Goal: Information Seeking & Learning: Learn about a topic

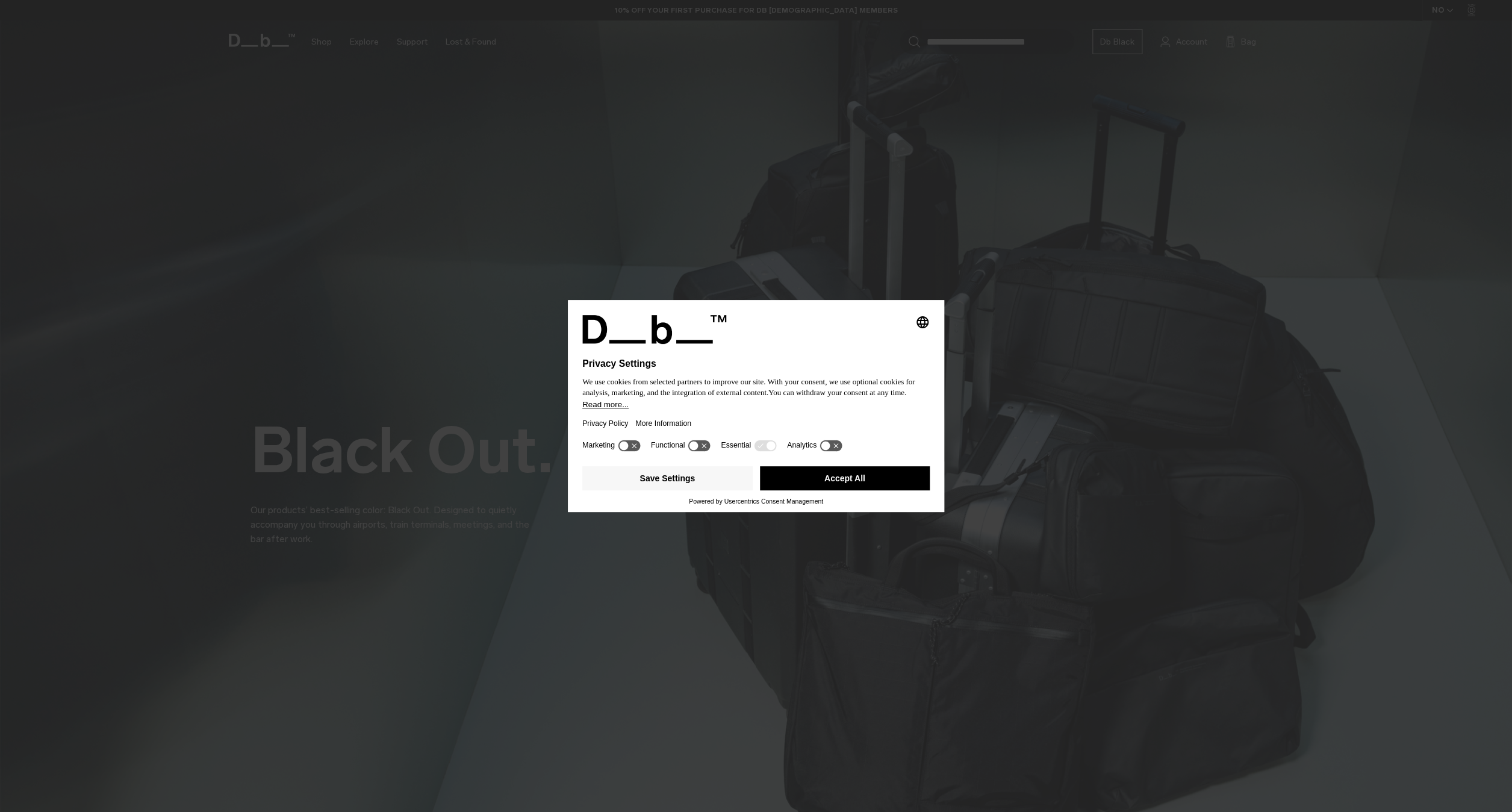
click at [635, 451] on icon at bounding box center [629, 445] width 22 height 11
click at [639, 451] on icon at bounding box center [635, 446] width 9 height 9
click at [706, 451] on icon at bounding box center [699, 445] width 22 height 11
click at [674, 487] on button "Save Settings" at bounding box center [668, 478] width 170 height 24
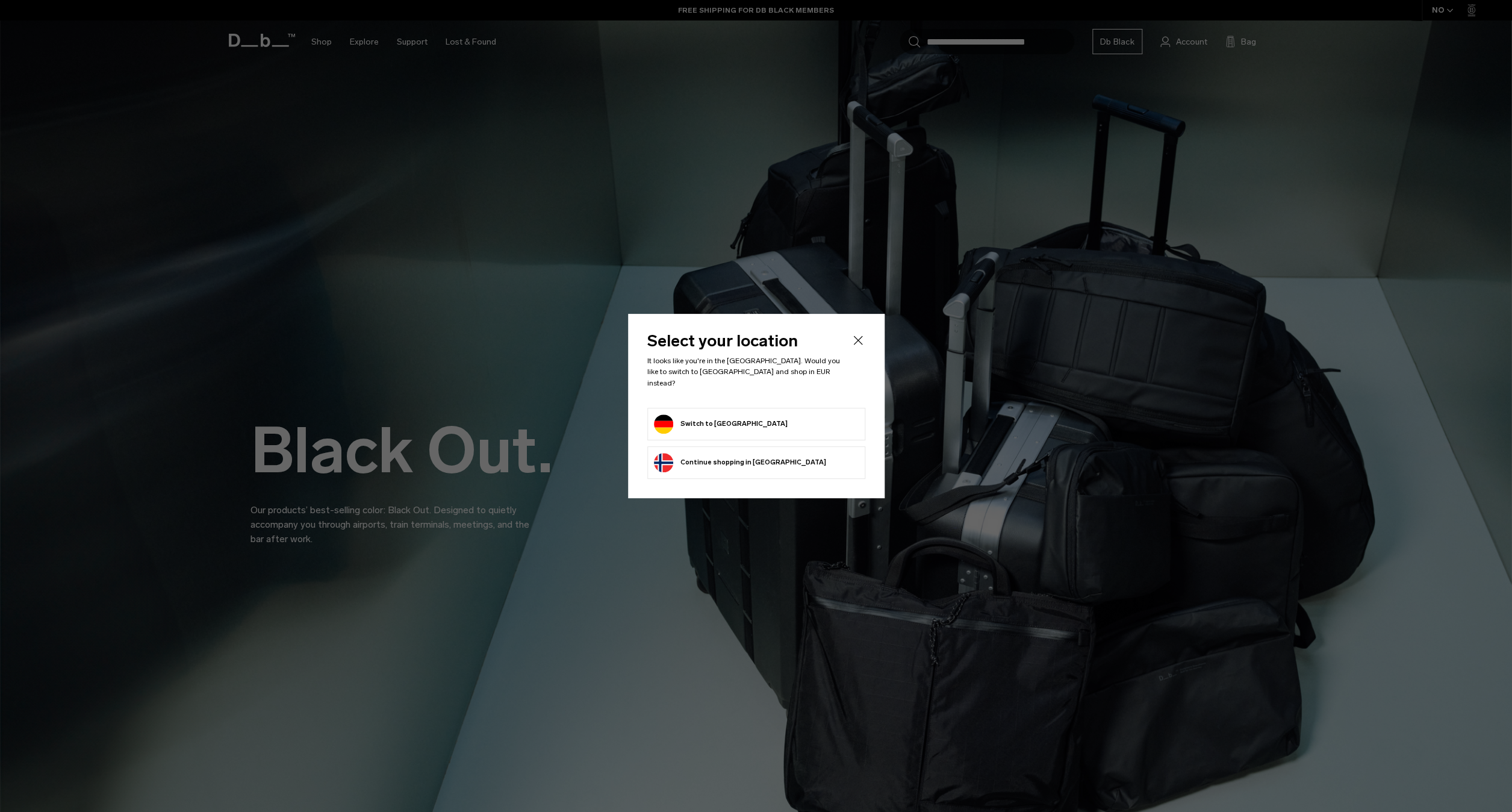
click at [706, 418] on button "Switch to Germany" at bounding box center [720, 423] width 134 height 19
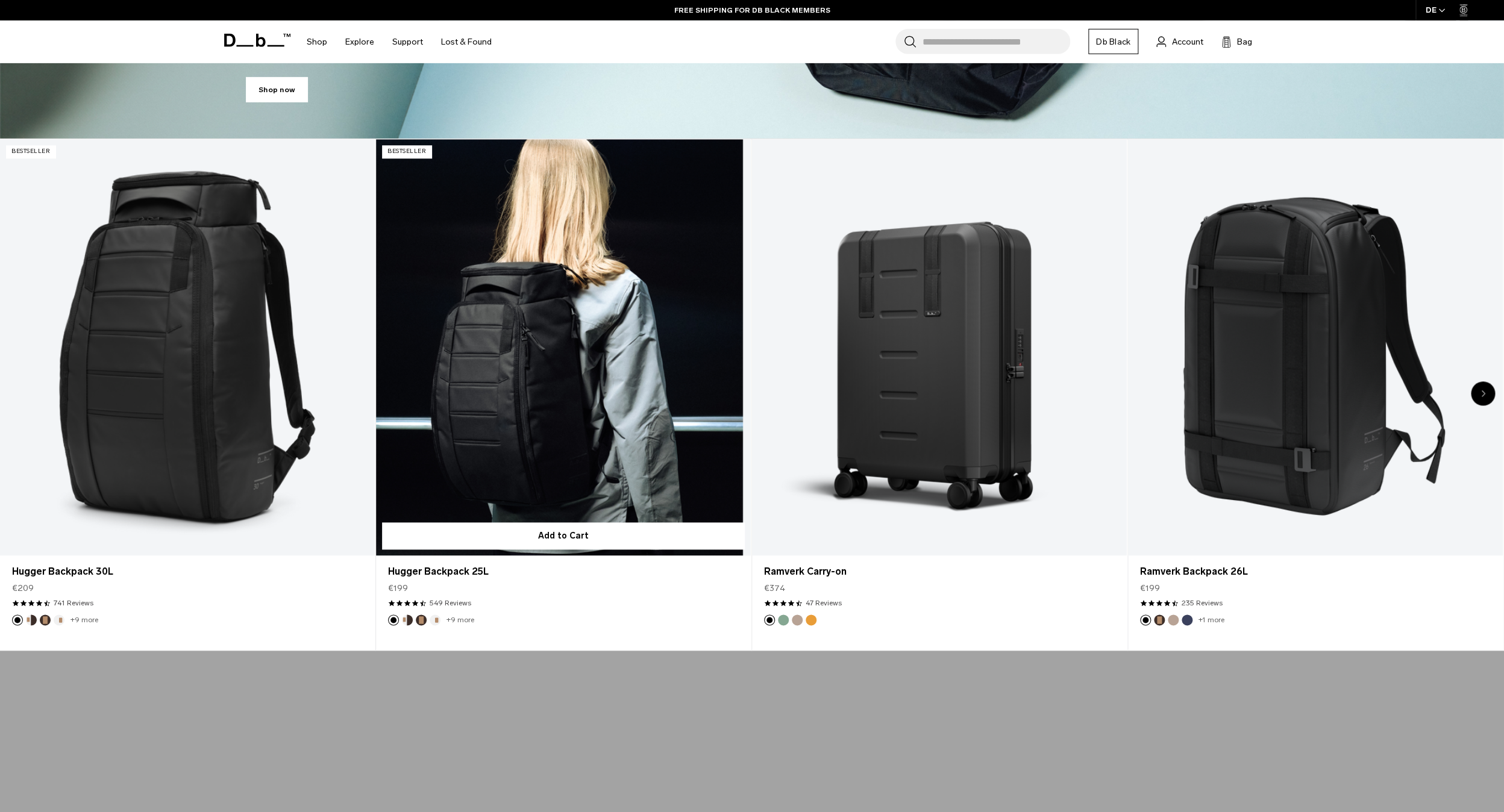
scroll to position [761, 0]
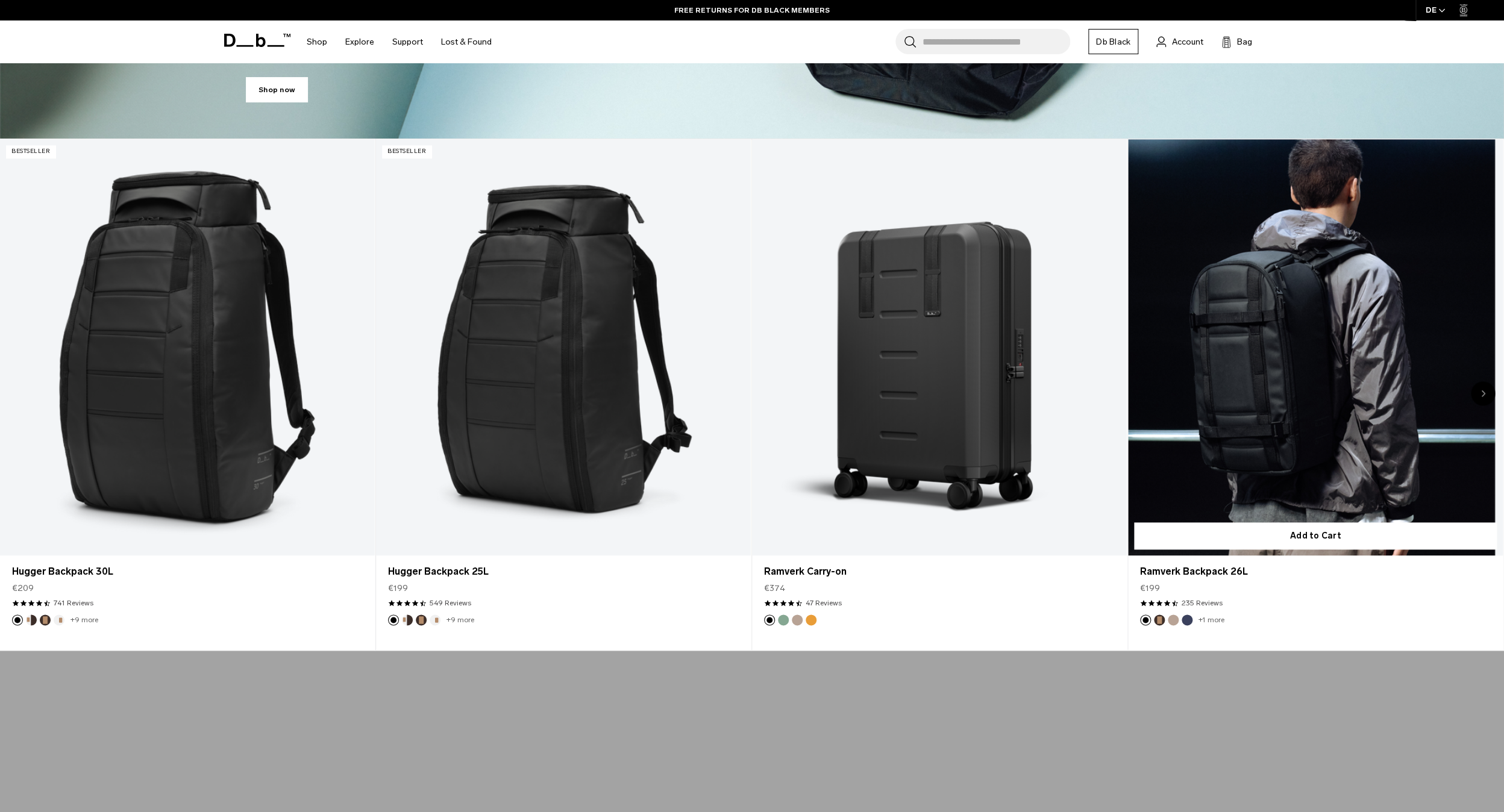
click at [1248, 389] on link "Ramverk Backpack 26L" at bounding box center [1315, 347] width 375 height 416
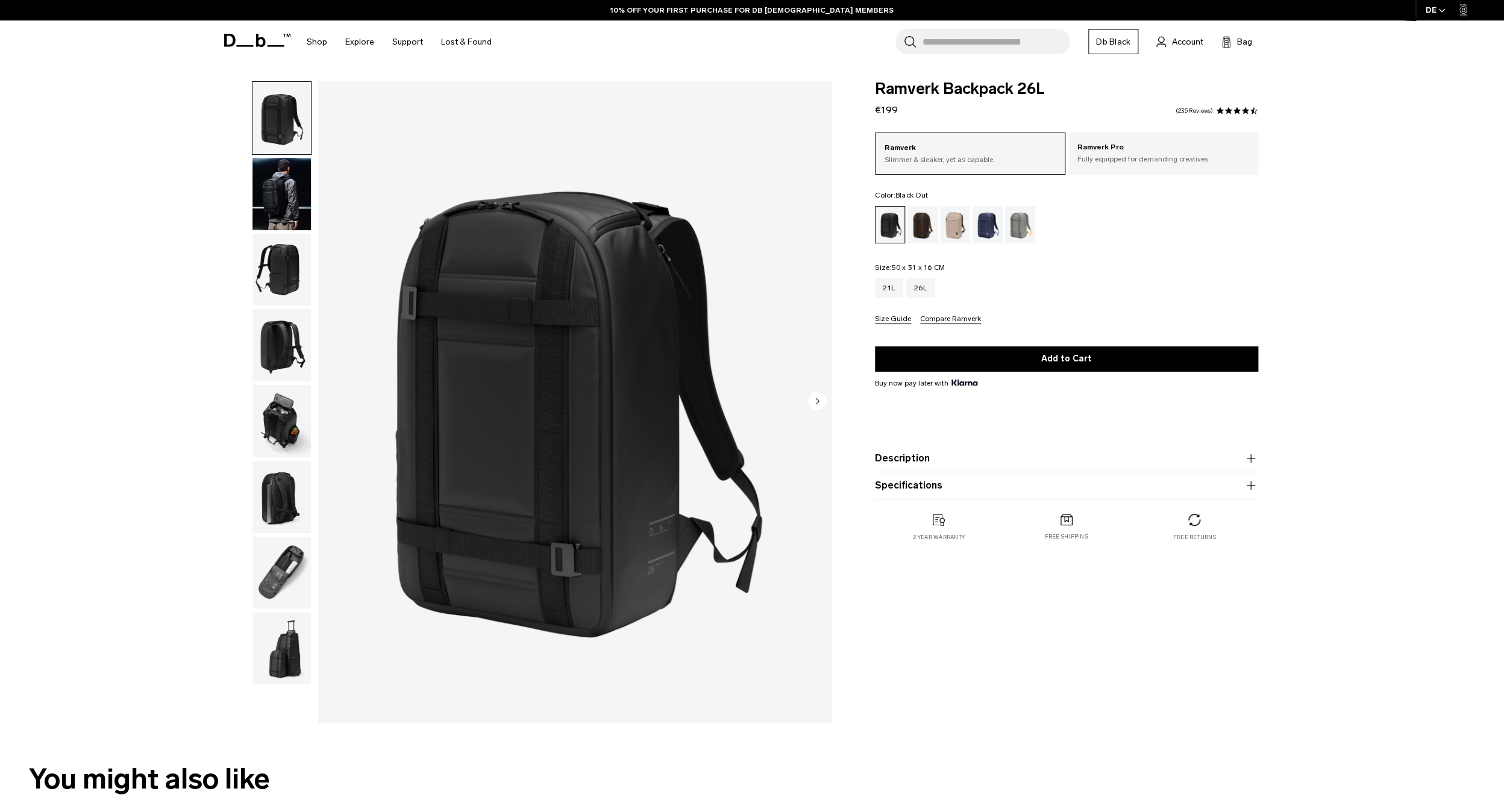
click at [283, 385] on img "button" at bounding box center [281, 421] width 59 height 73
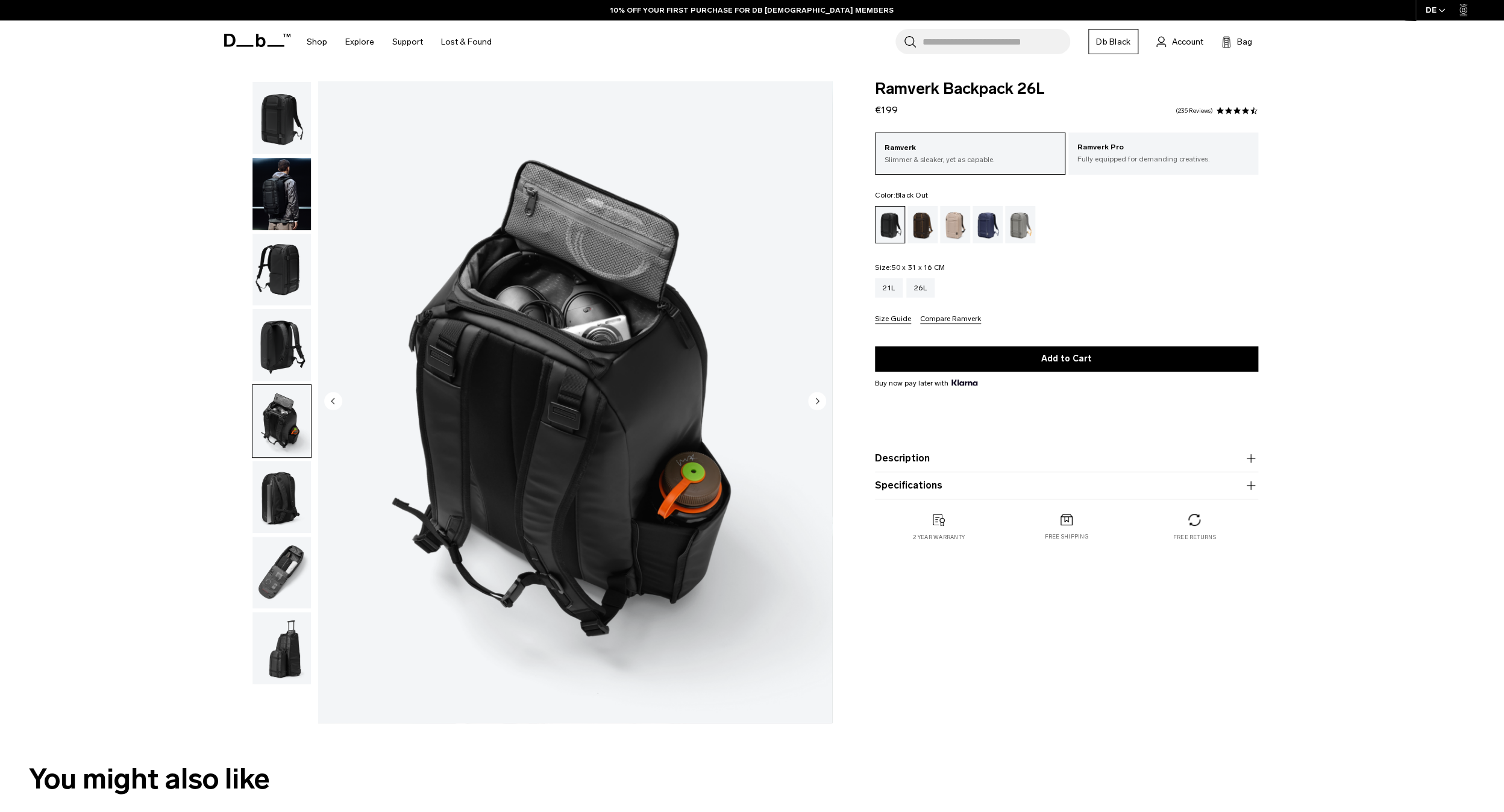
click at [270, 460] on img "button" at bounding box center [281, 497] width 59 height 73
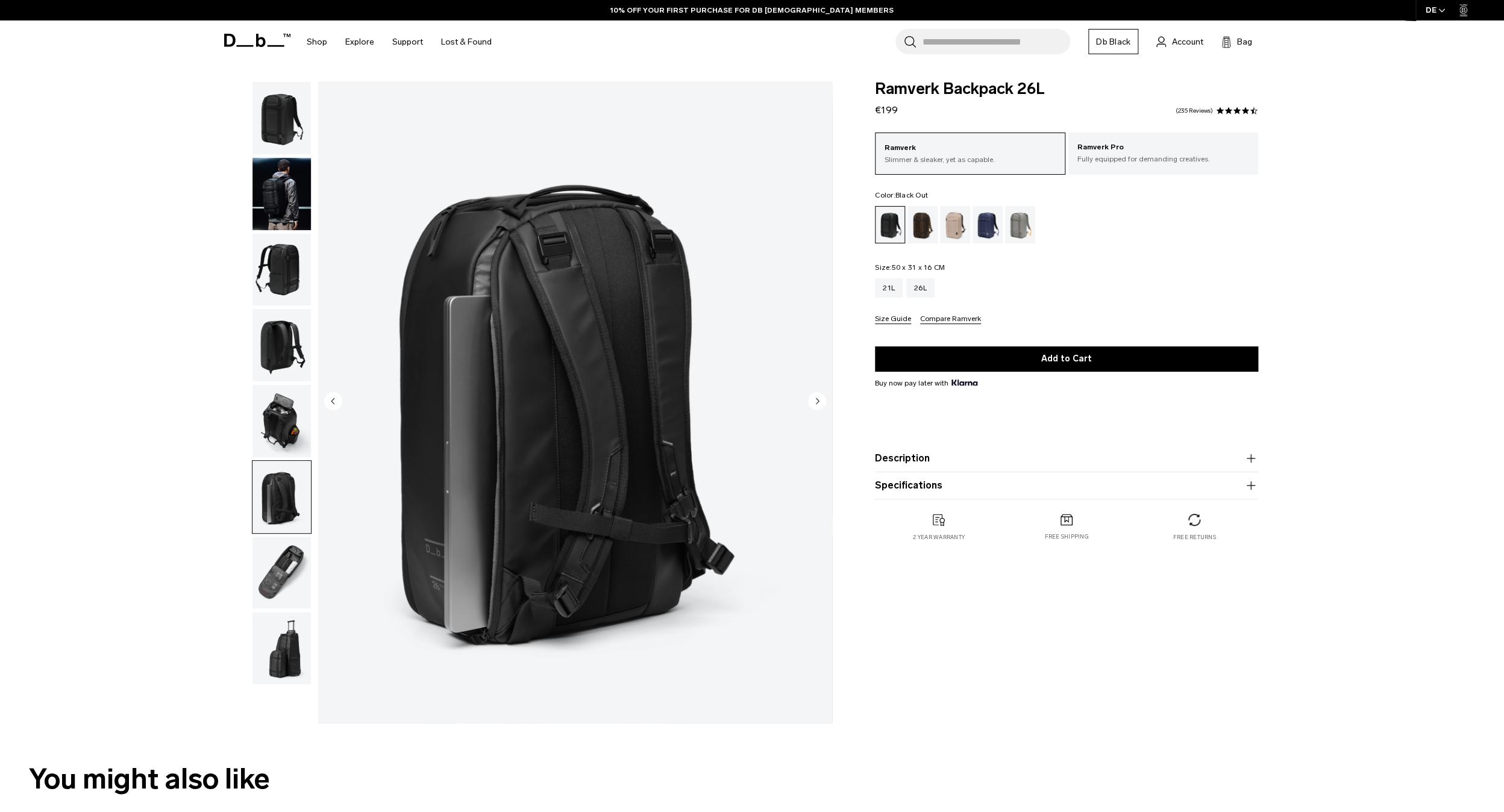
click at [272, 536] on img "button" at bounding box center [281, 573] width 59 height 73
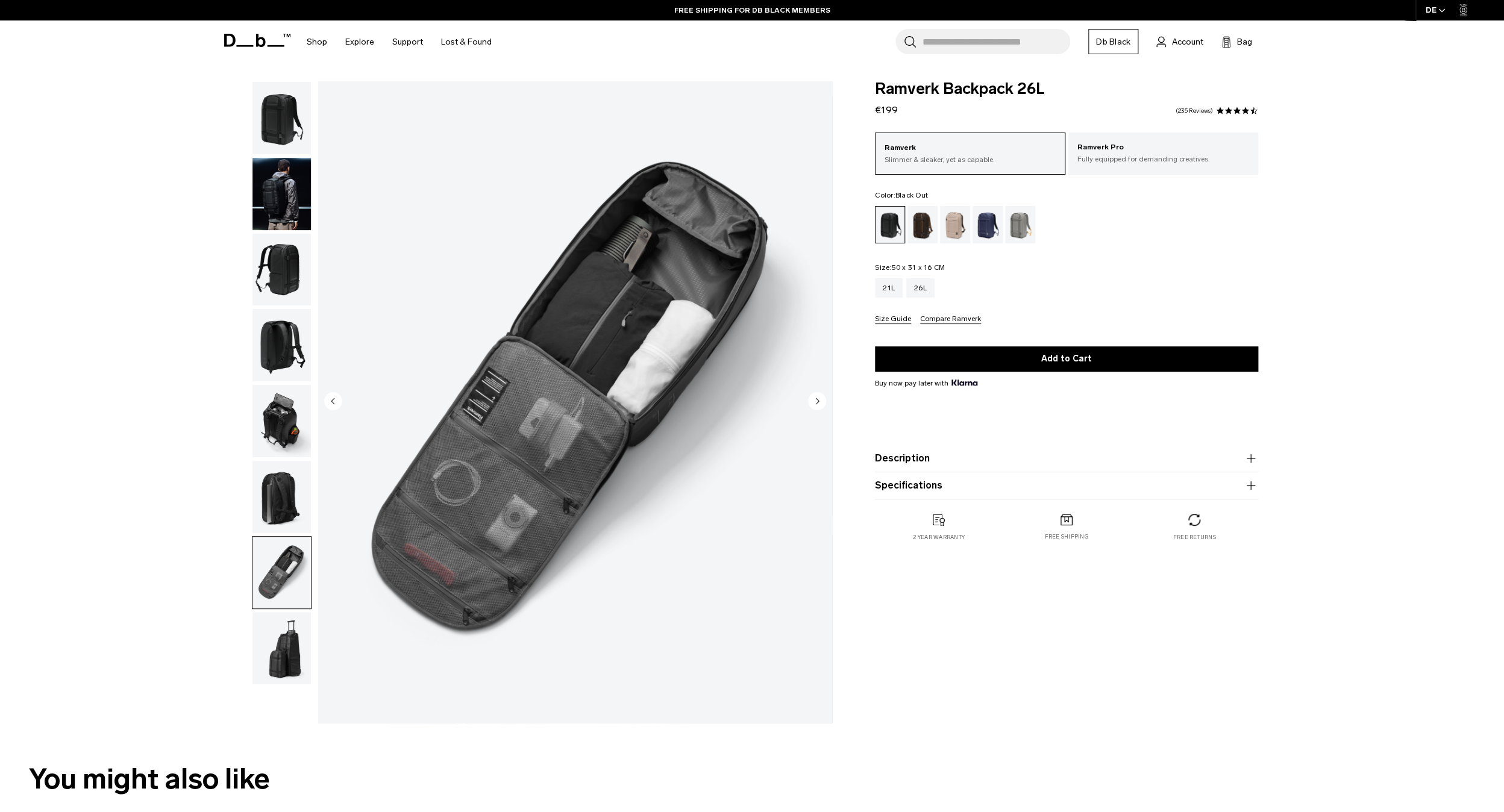
click at [282, 239] on img "button" at bounding box center [281, 270] width 59 height 73
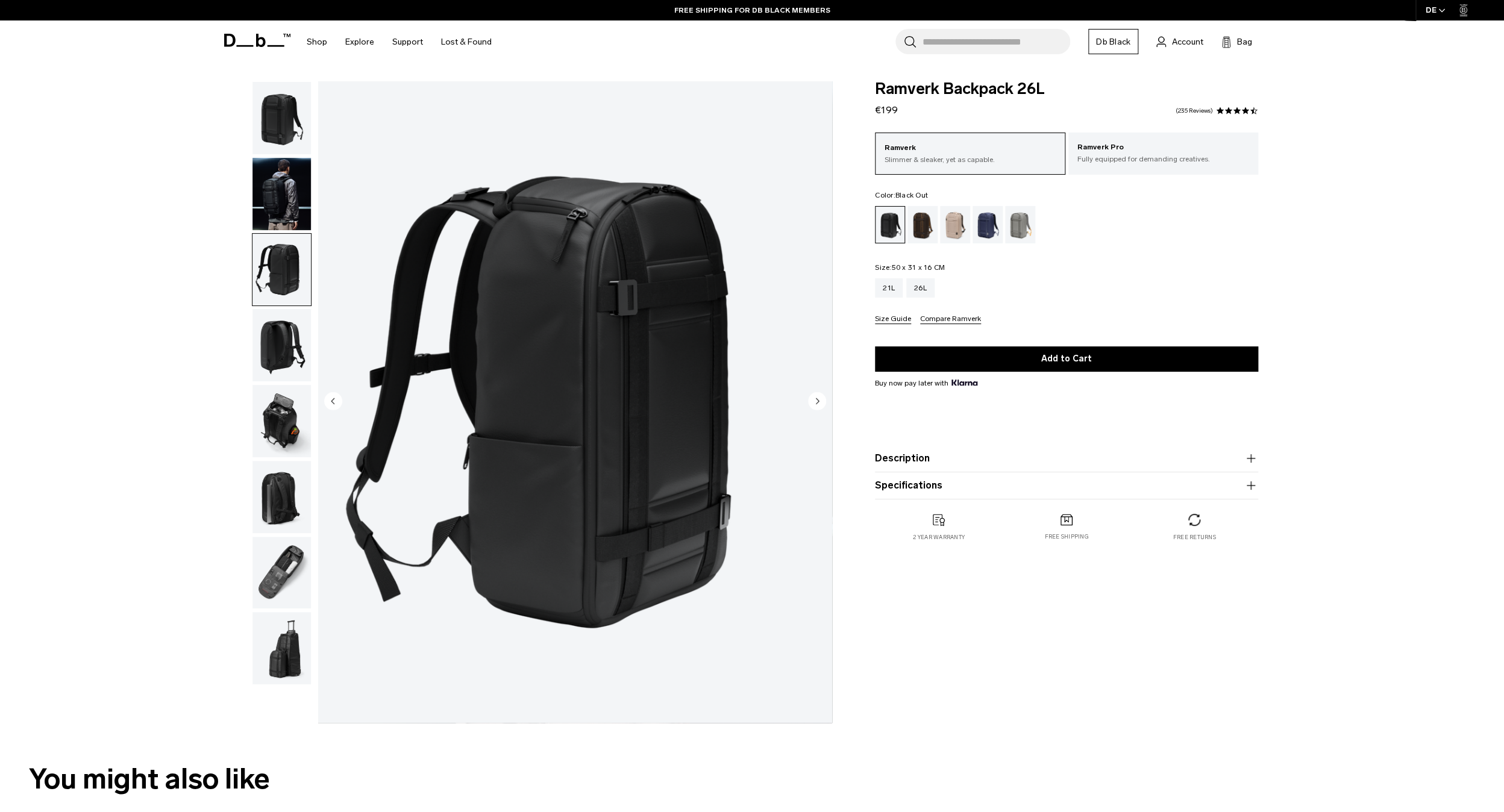
click at [294, 126] on img "button" at bounding box center [281, 118] width 59 height 73
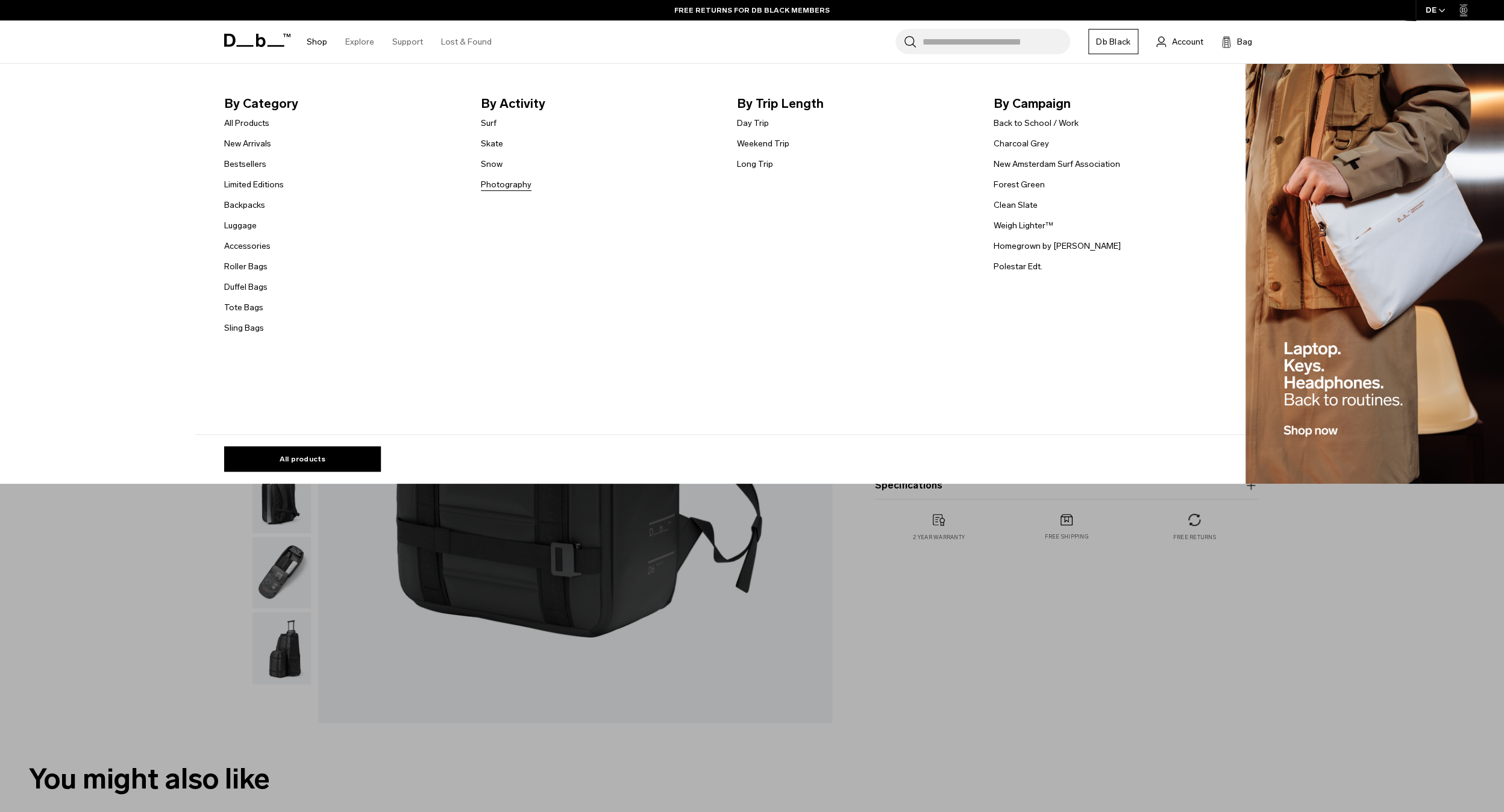
click at [497, 189] on link "Photography" at bounding box center [506, 184] width 51 height 13
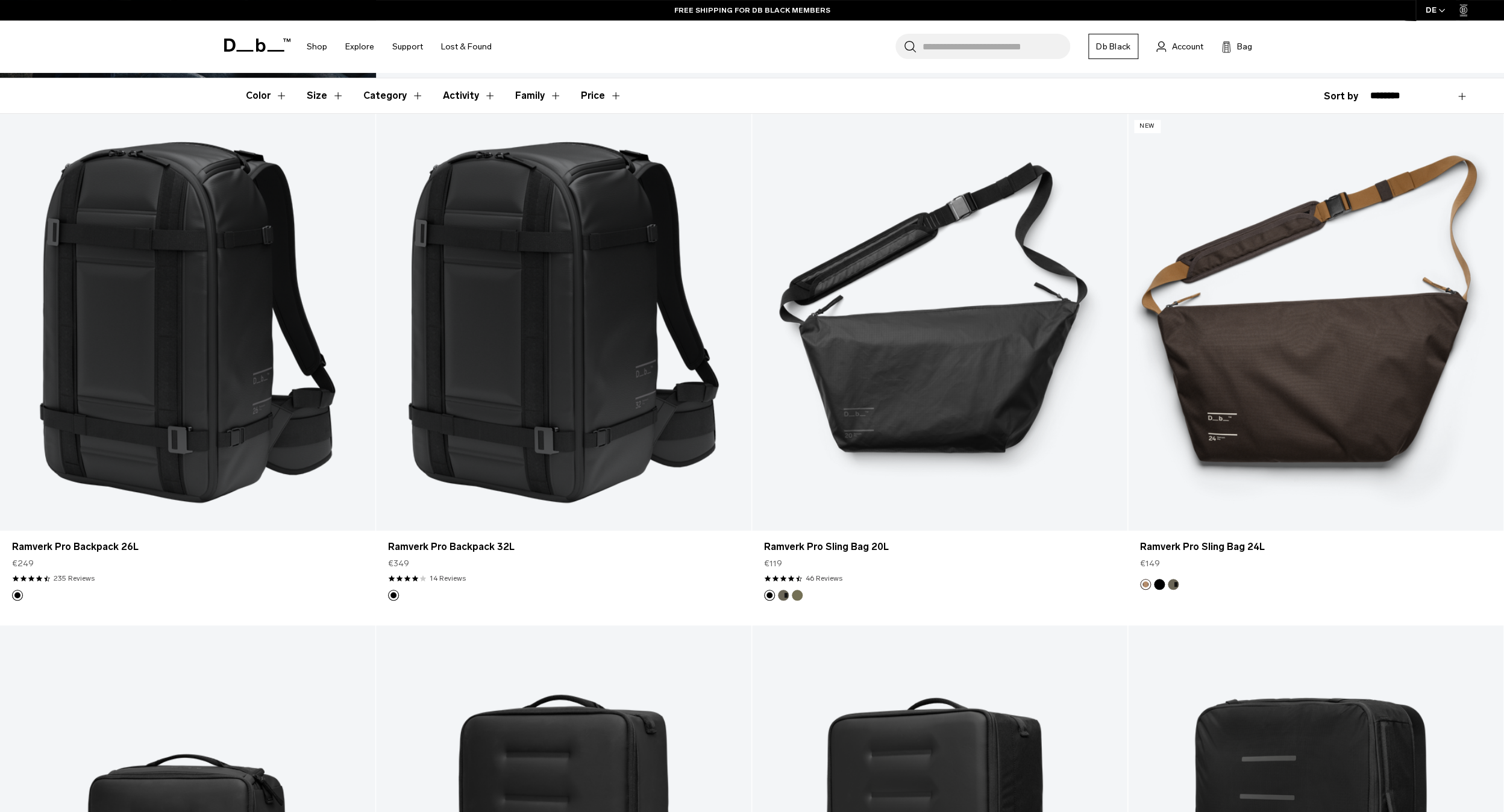
scroll to position [308, 0]
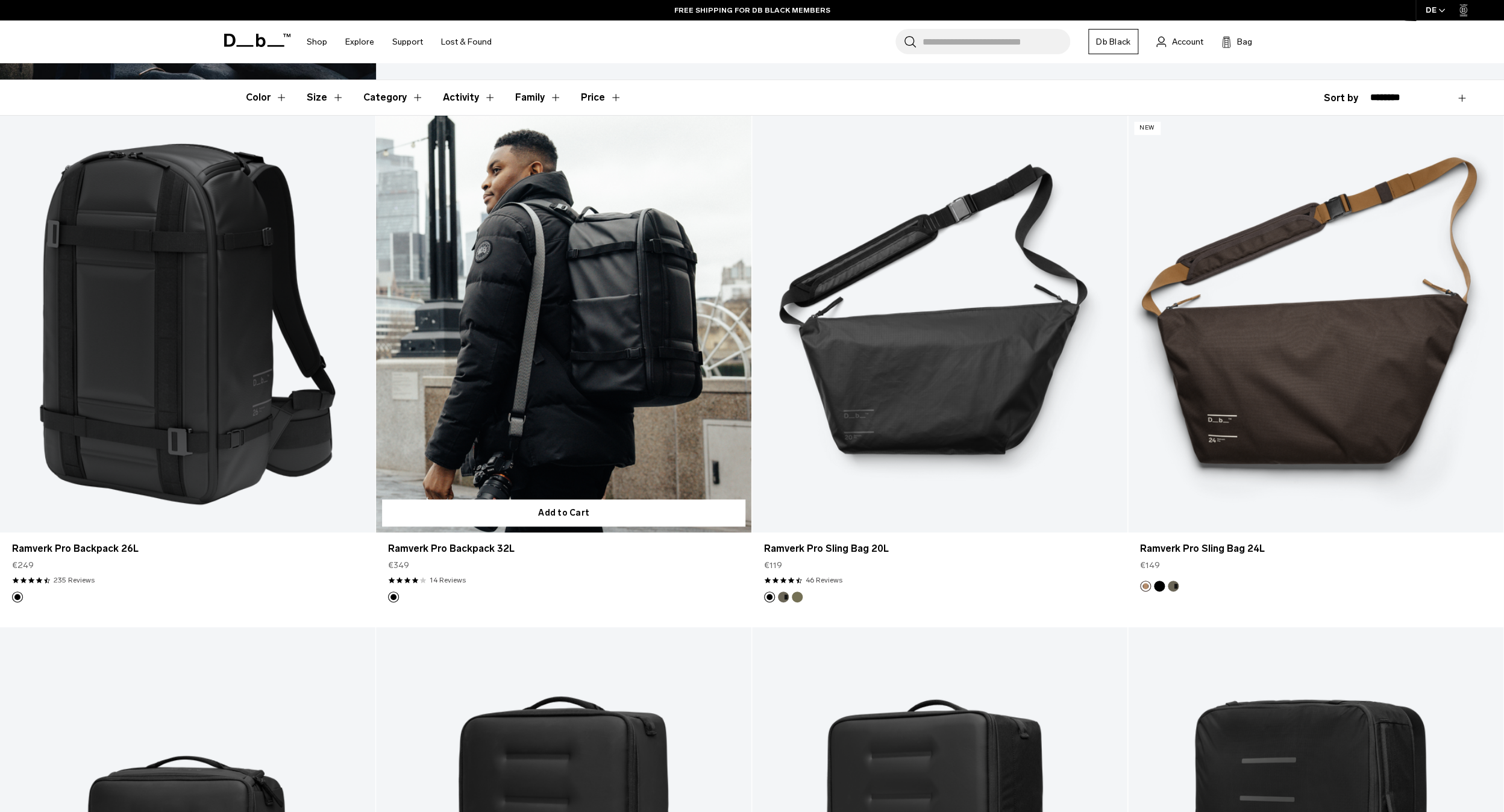
click at [470, 323] on link "Ramverk Pro Backpack 32L" at bounding box center [564, 324] width 376 height 417
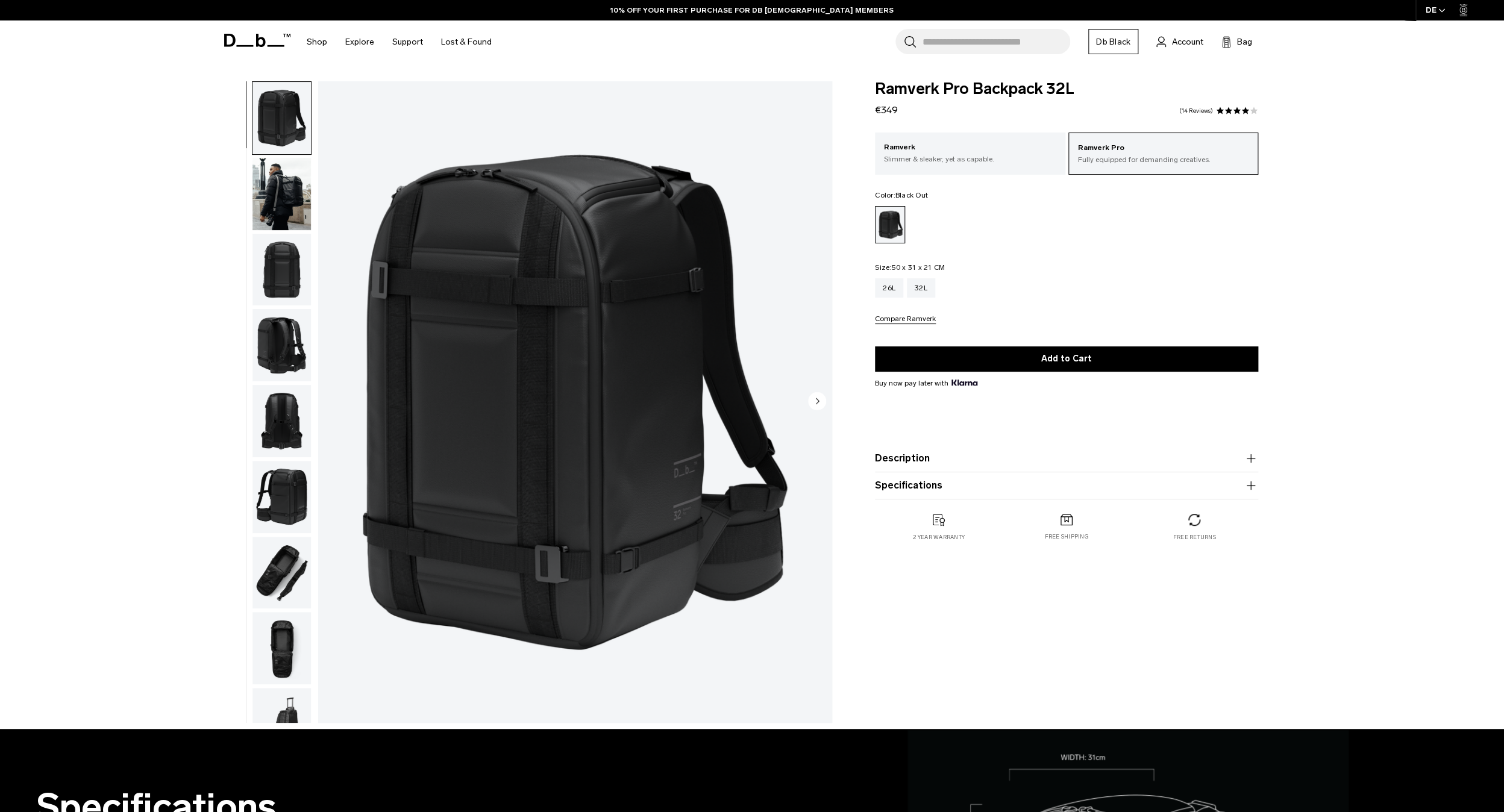
click at [275, 536] on img "button" at bounding box center [281, 573] width 59 height 73
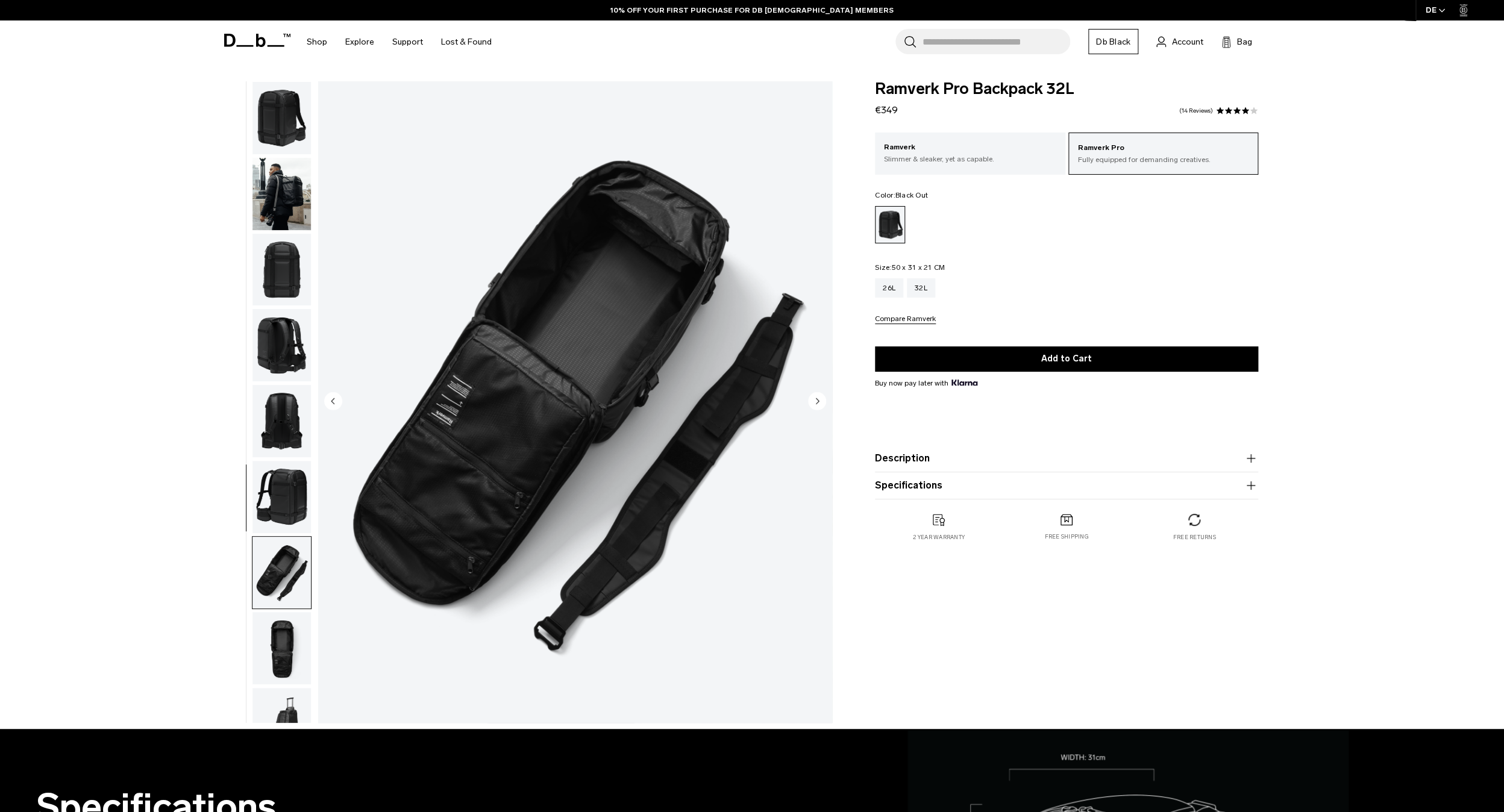
scroll to position [2, 0]
